Goal: Navigation & Orientation: Find specific page/section

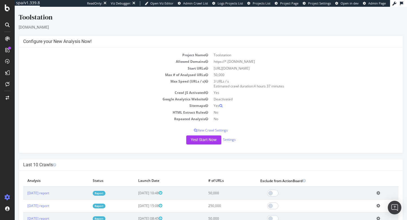
click at [401, 4] on icon at bounding box center [400, 3] width 3 height 4
click at [395, 4] on icon at bounding box center [394, 4] width 4 height 4
click at [402, 5] on icon at bounding box center [400, 3] width 3 height 4
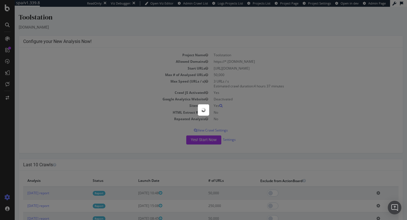
click at [402, 5] on div at bounding box center [203, 110] width 407 height 220
